Goal: Information Seeking & Learning: Learn about a topic

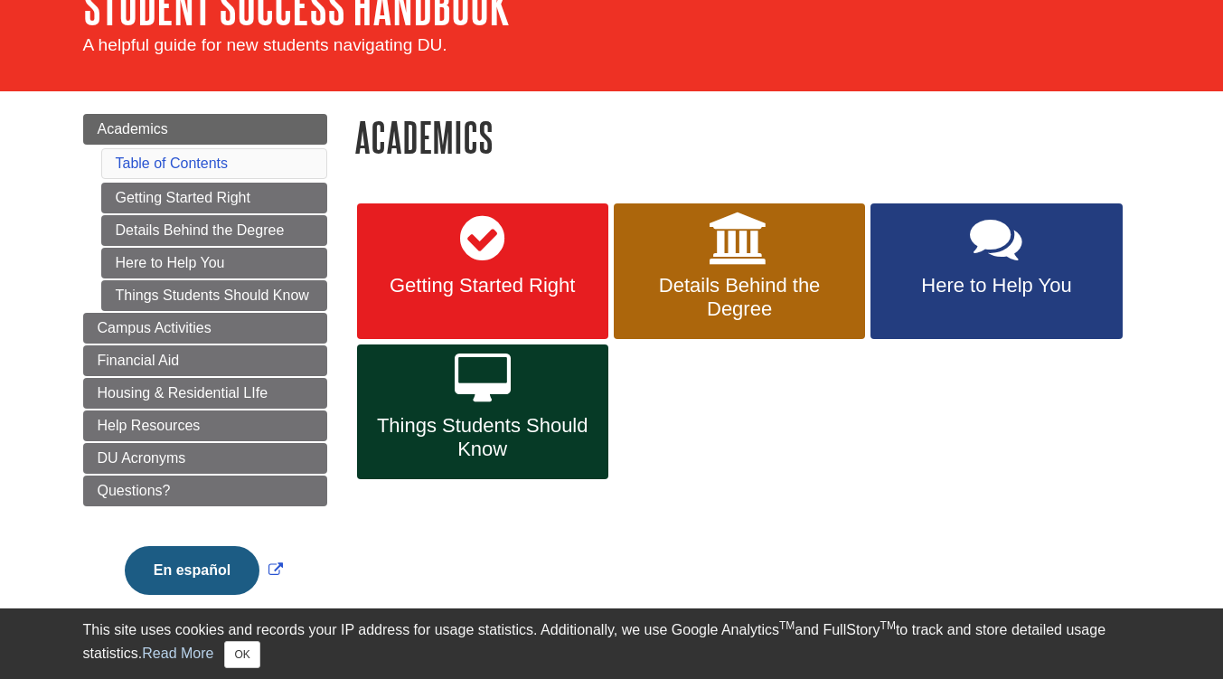
scroll to position [158, 0]
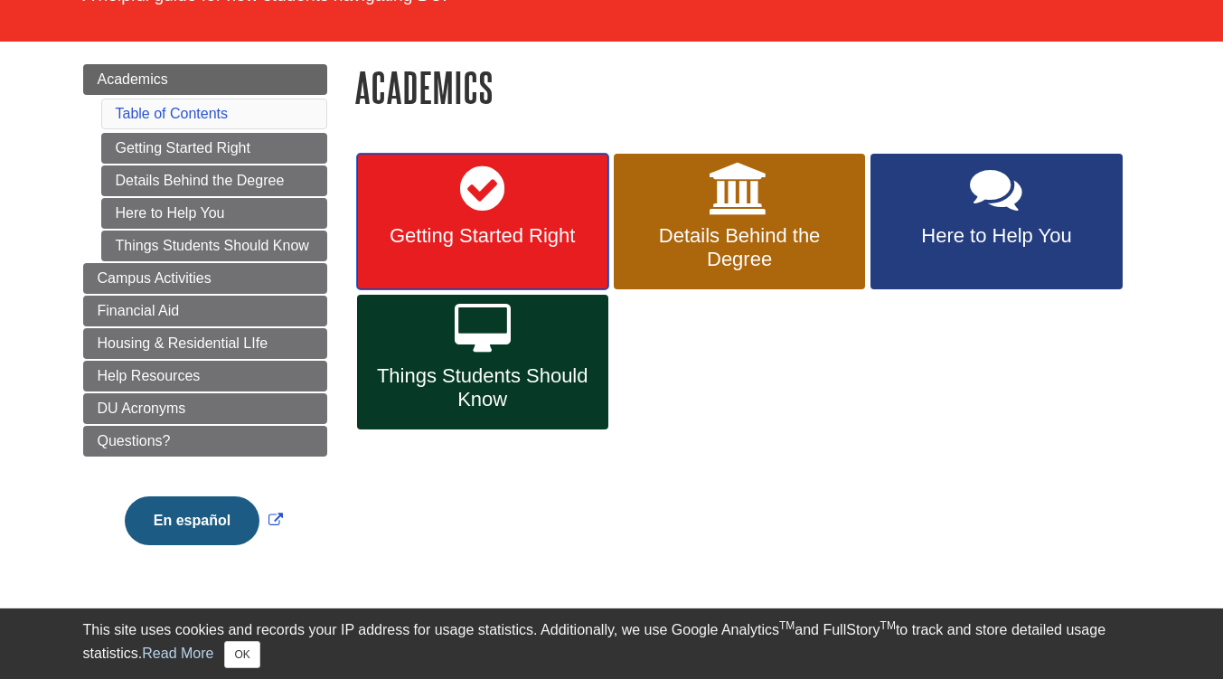
click at [547, 227] on span "Getting Started Right" at bounding box center [483, 236] width 224 height 24
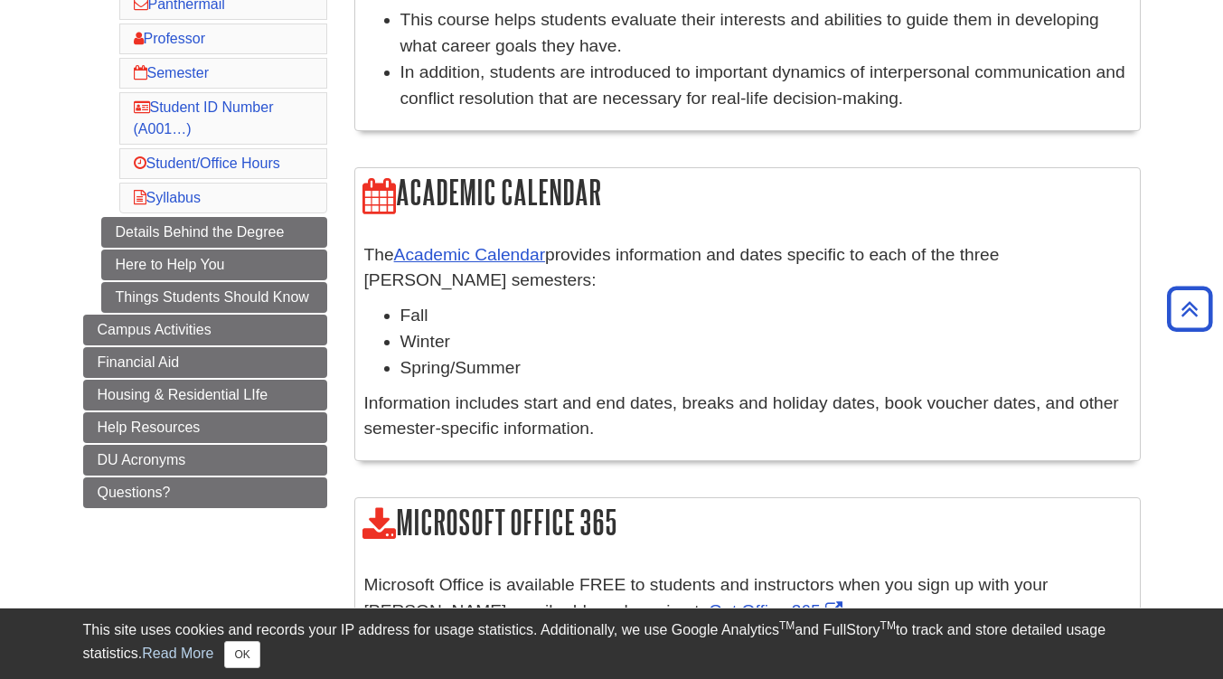
scroll to position [441, 0]
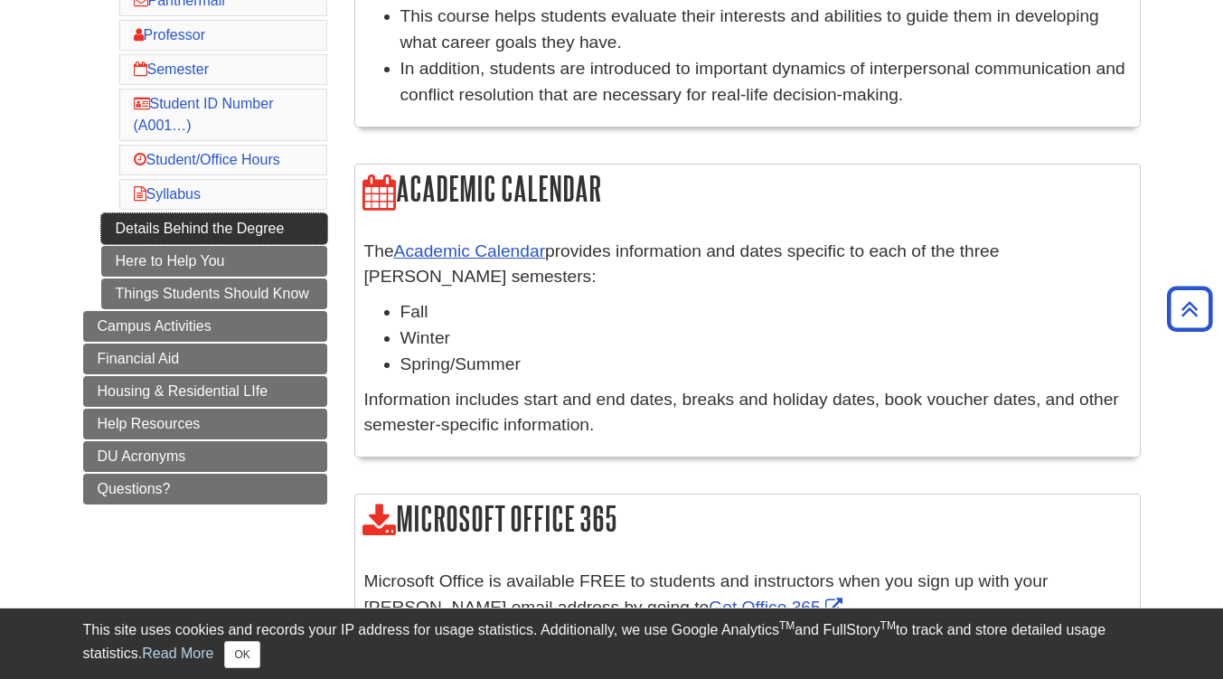
click at [309, 232] on link "Details Behind the Degree" at bounding box center [214, 228] width 226 height 31
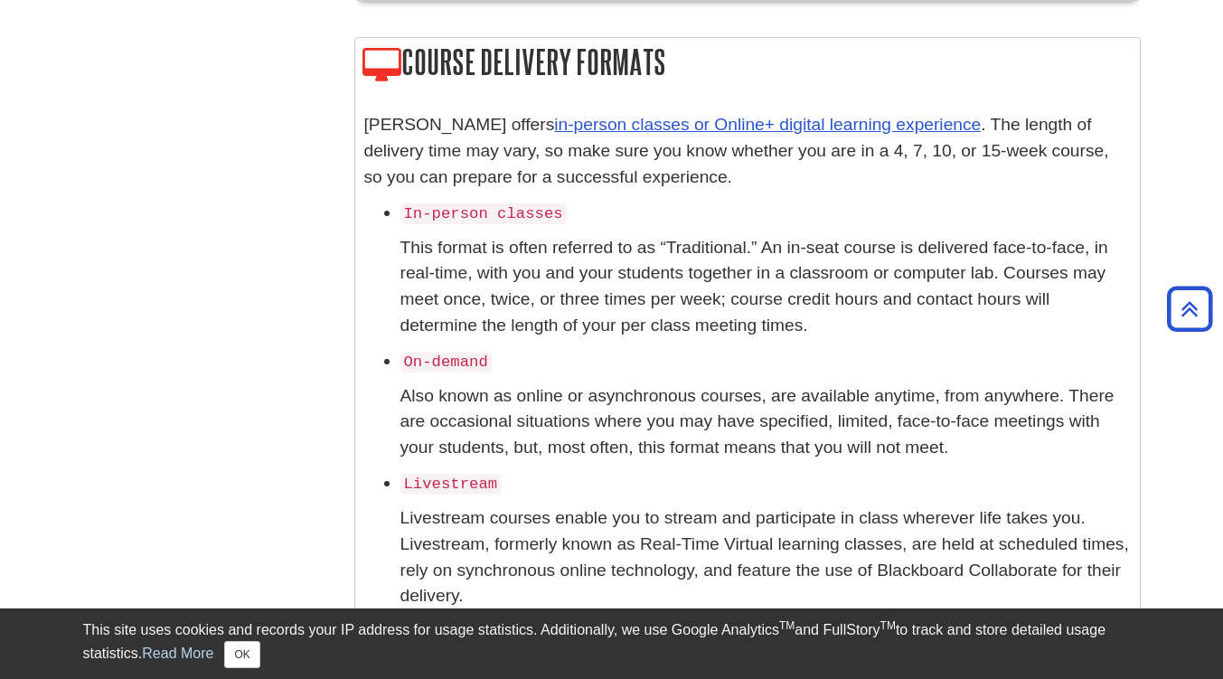
scroll to position [1718, 0]
